Goal: Find specific page/section: Find specific page/section

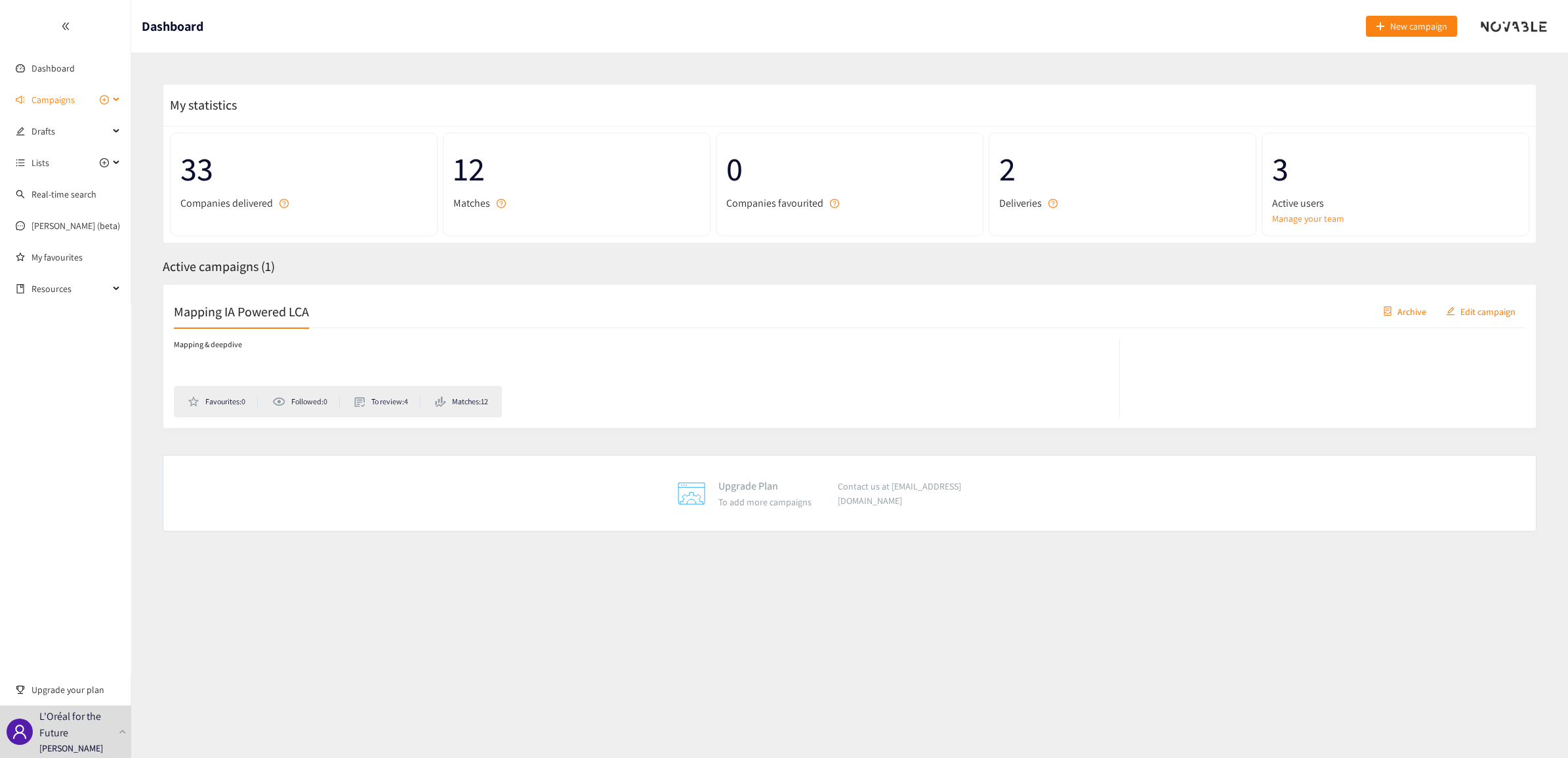
click at [71, 96] on span "Campaigns" at bounding box center [53, 100] width 43 height 27
click at [67, 134] on link "Mapping IA Powered LCA" at bounding box center [80, 131] width 97 height 11
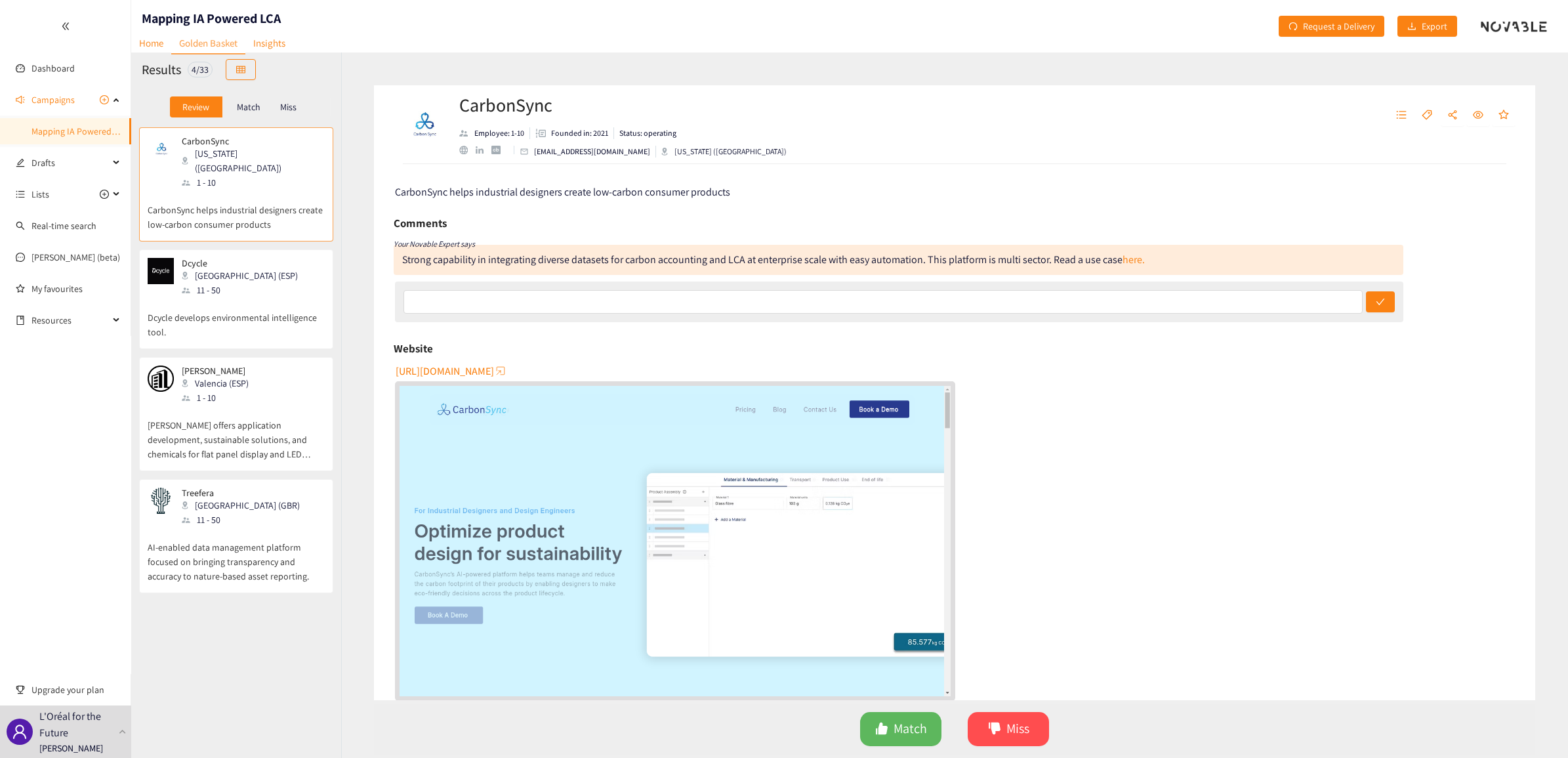
click at [223, 283] on div "11 - 50" at bounding box center [243, 290] width 124 height 14
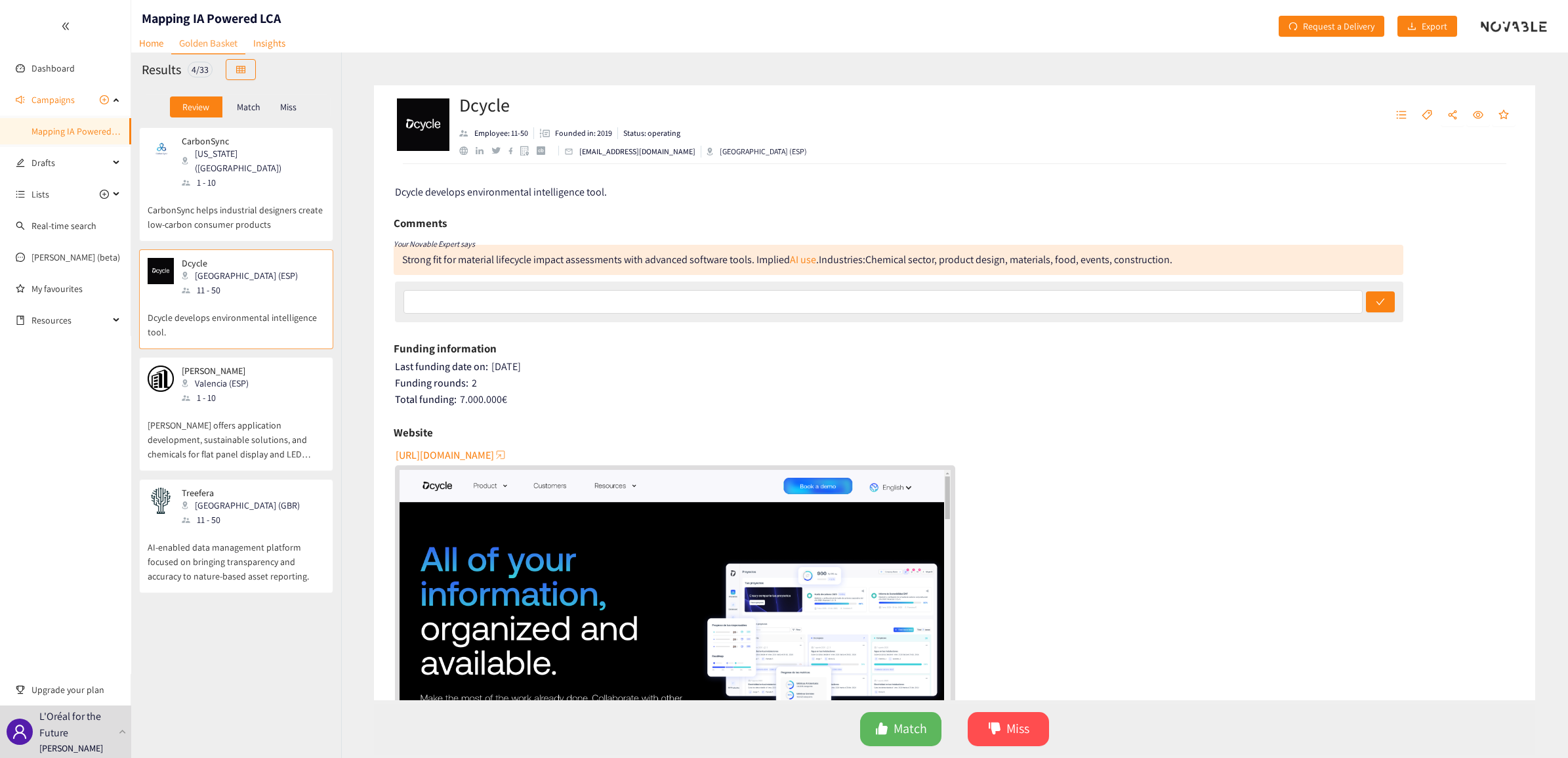
click at [457, 453] on span "[URL][DOMAIN_NAME]" at bounding box center [444, 454] width 98 height 17
